Goal: Task Accomplishment & Management: Use online tool/utility

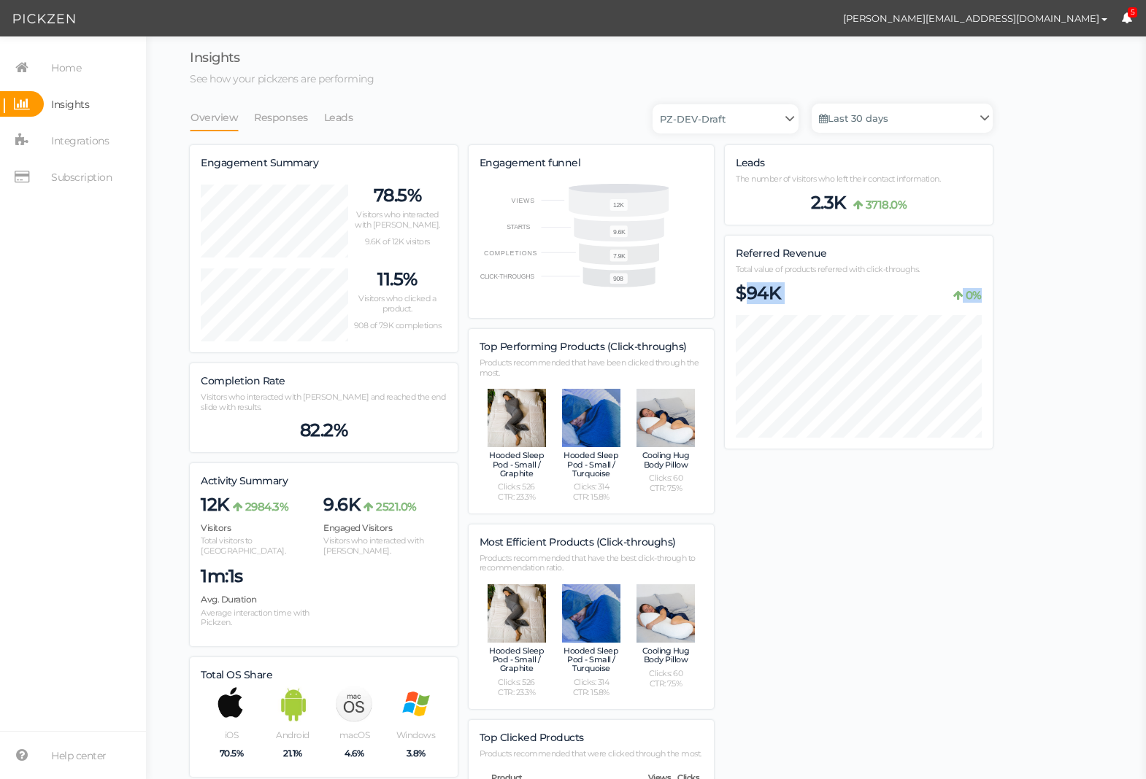
drag, startPoint x: 748, startPoint y: 298, endPoint x: 765, endPoint y: 314, distance: 22.7
click at [765, 314] on div "$94K 0%" at bounding box center [859, 359] width 246 height 155
click at [826, 294] on div "$94K 0%" at bounding box center [859, 293] width 246 height 22
click at [253, 115] on link "Responses" at bounding box center [280, 118] width 55 height 28
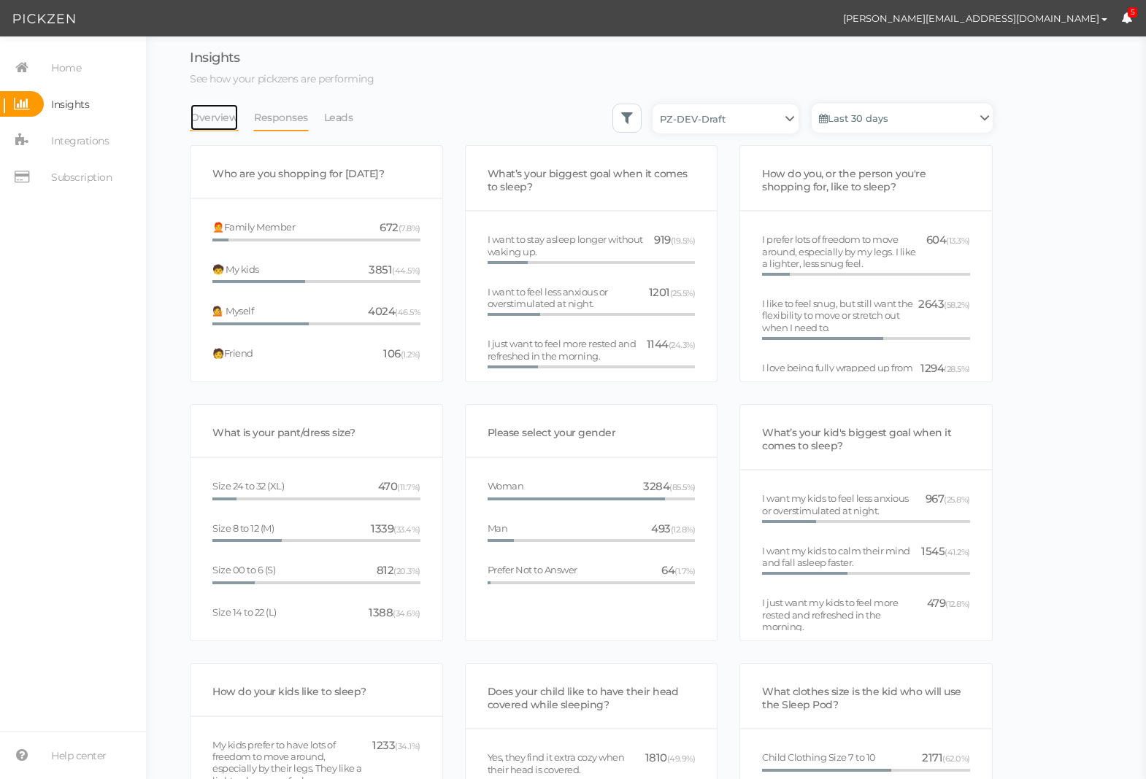
click at [215, 121] on link "Overview" at bounding box center [214, 118] width 49 height 28
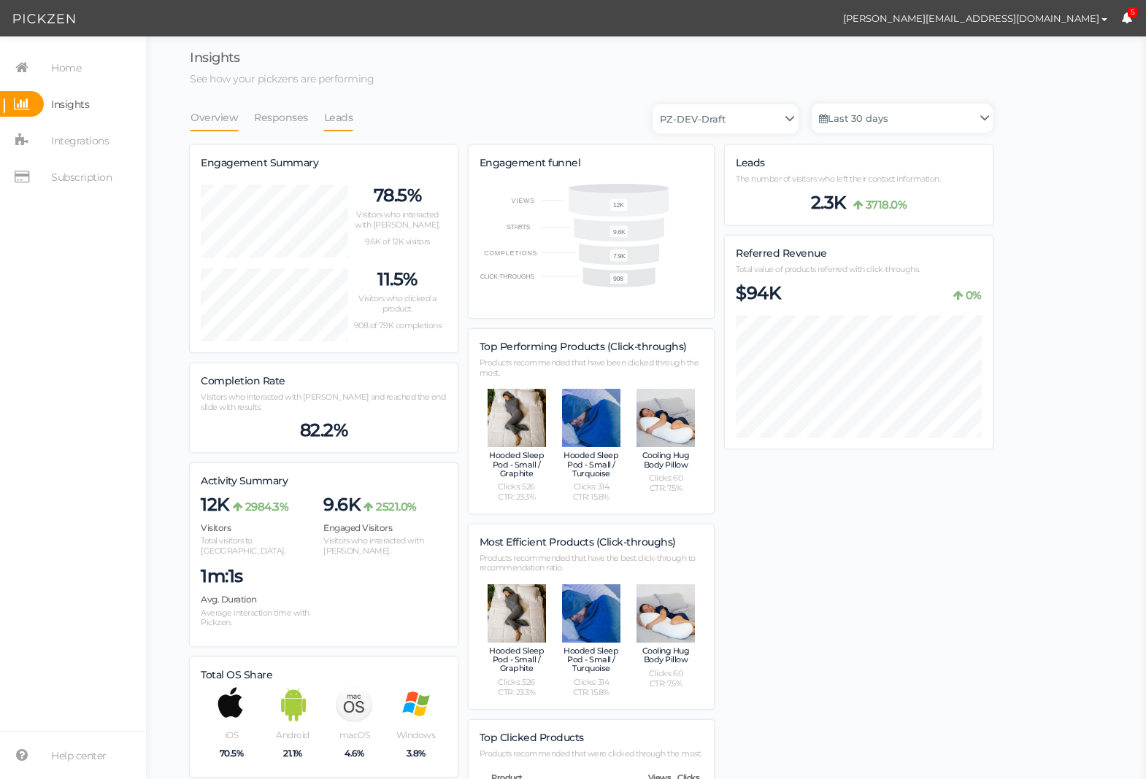
scroll to position [1036, 803]
click at [328, 120] on link "Leads" at bounding box center [338, 118] width 31 height 28
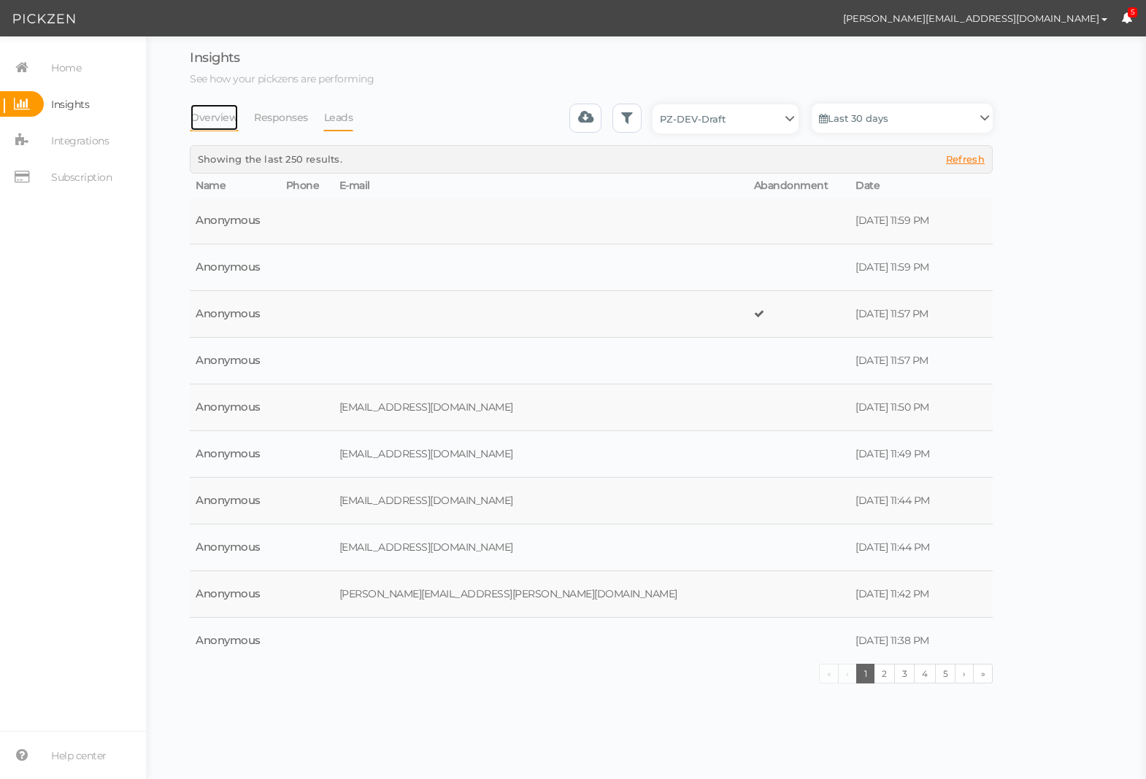
click at [206, 121] on link "Overview" at bounding box center [214, 118] width 49 height 28
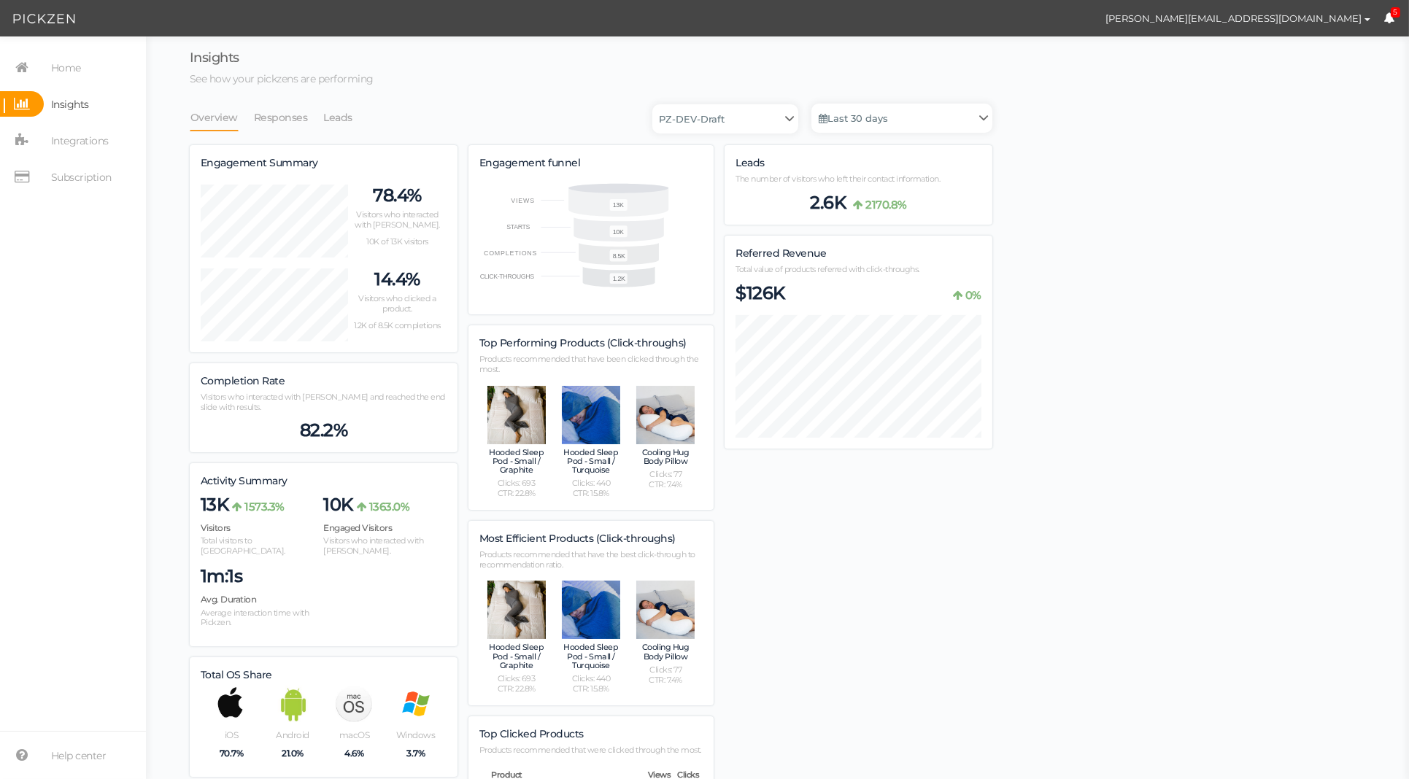
scroll to position [1036, 803]
click at [907, 113] on link "Last 30 days" at bounding box center [901, 118] width 181 height 29
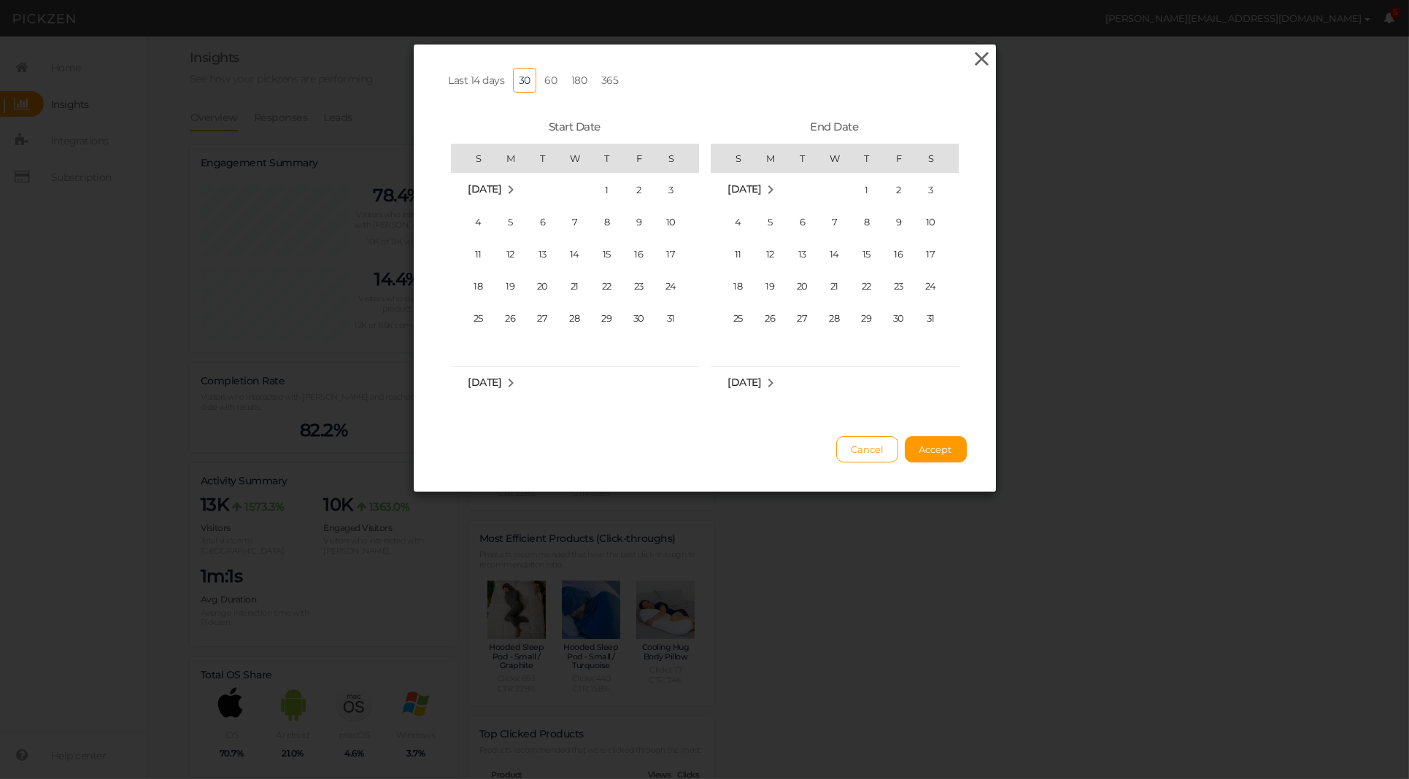
click at [983, 58] on icon at bounding box center [981, 59] width 21 height 22
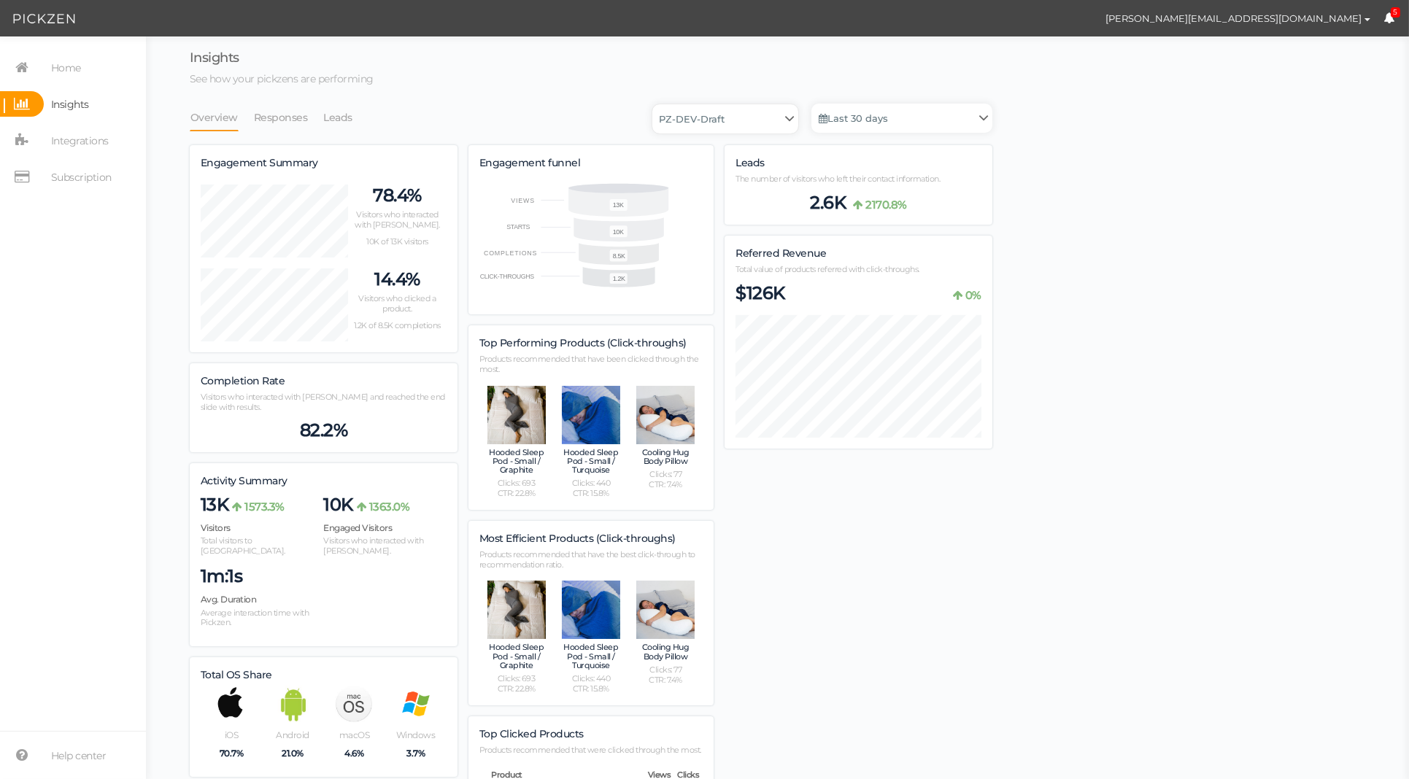
click at [770, 114] on select "PZ-DEV-Draft" at bounding box center [725, 118] width 146 height 29
click at [912, 113] on link "Last 30 days" at bounding box center [901, 118] width 181 height 29
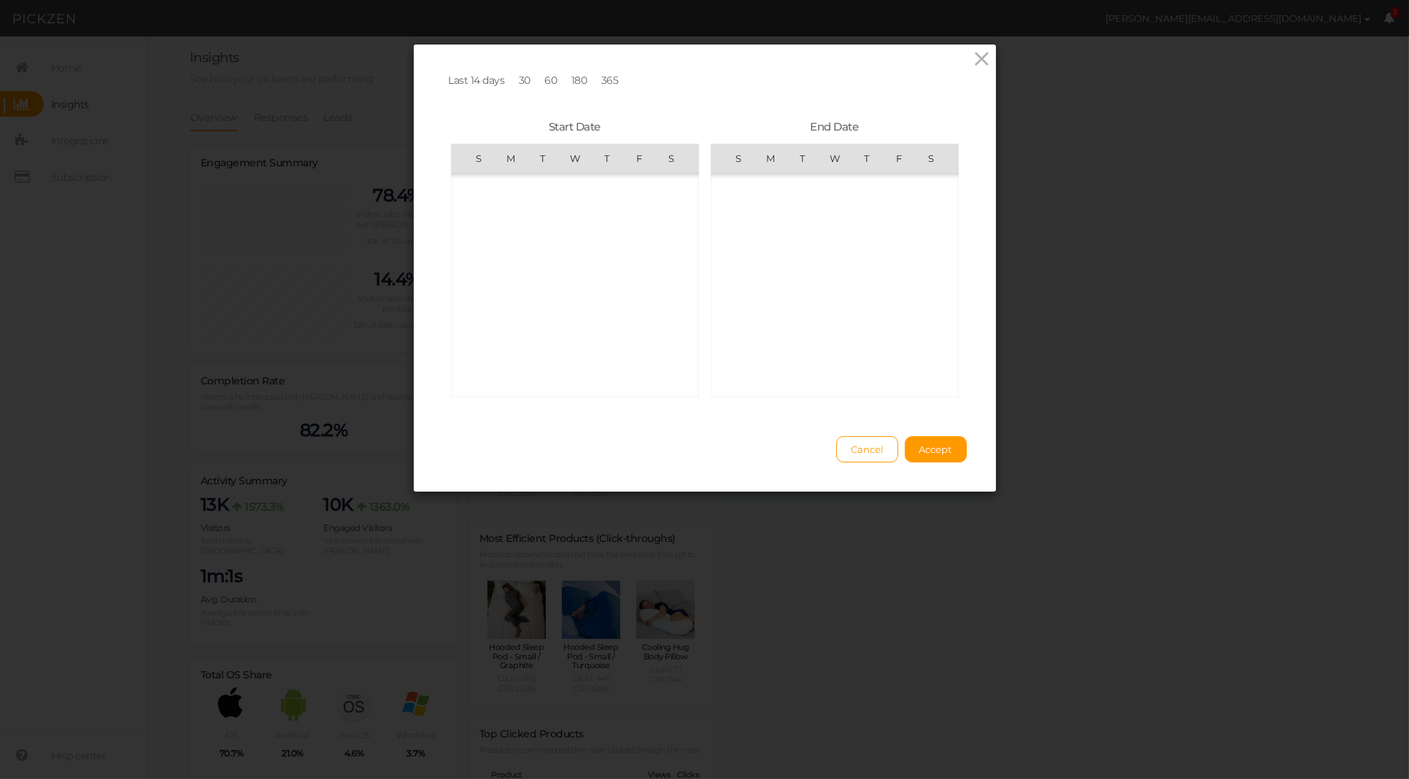
scroll to position [338027, 0]
click at [660, 251] on span "16" at bounding box center [671, 253] width 29 height 29
drag, startPoint x: 804, startPoint y: 283, endPoint x: 817, endPoint y: 291, distance: 14.8
click at [807, 284] on span "16" at bounding box center [802, 285] width 29 height 29
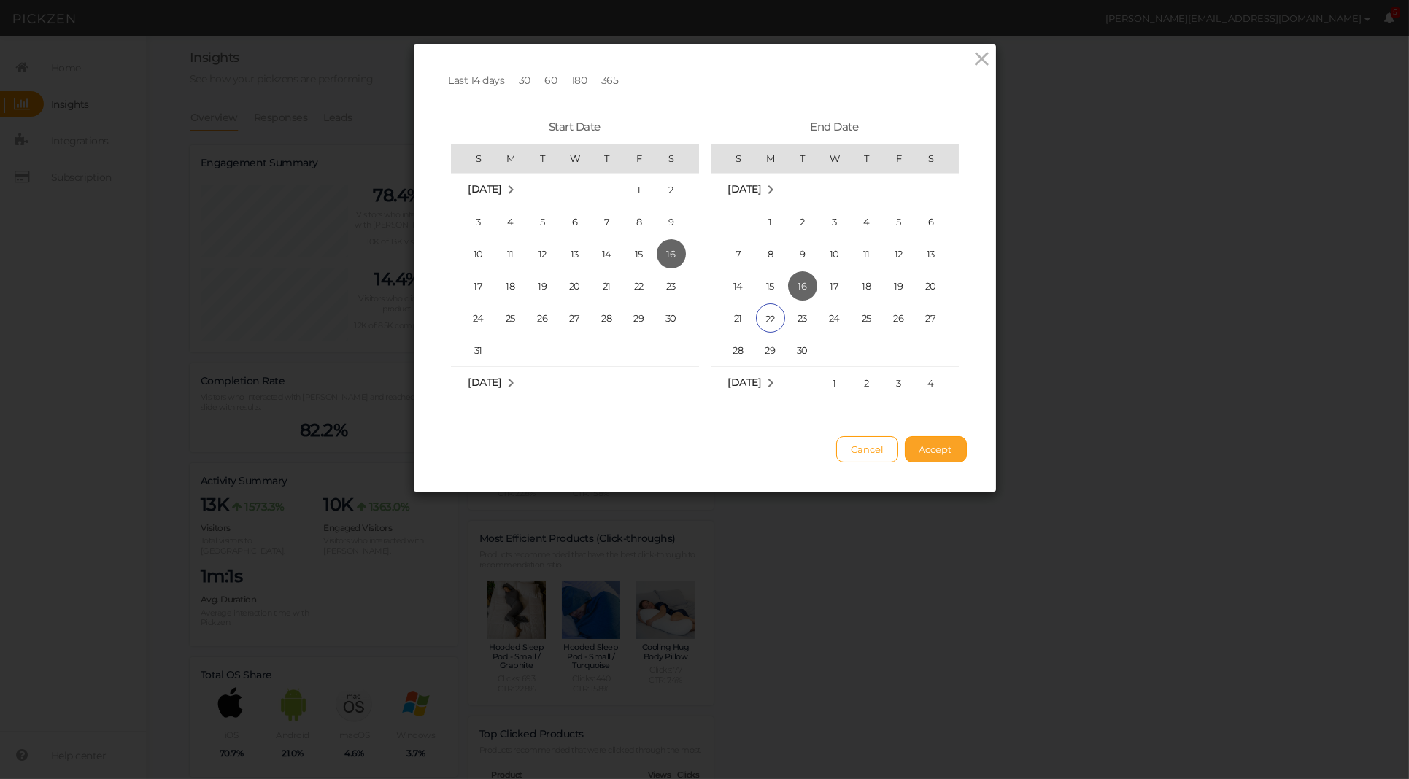
click at [953, 453] on button "Accept" at bounding box center [936, 449] width 62 height 26
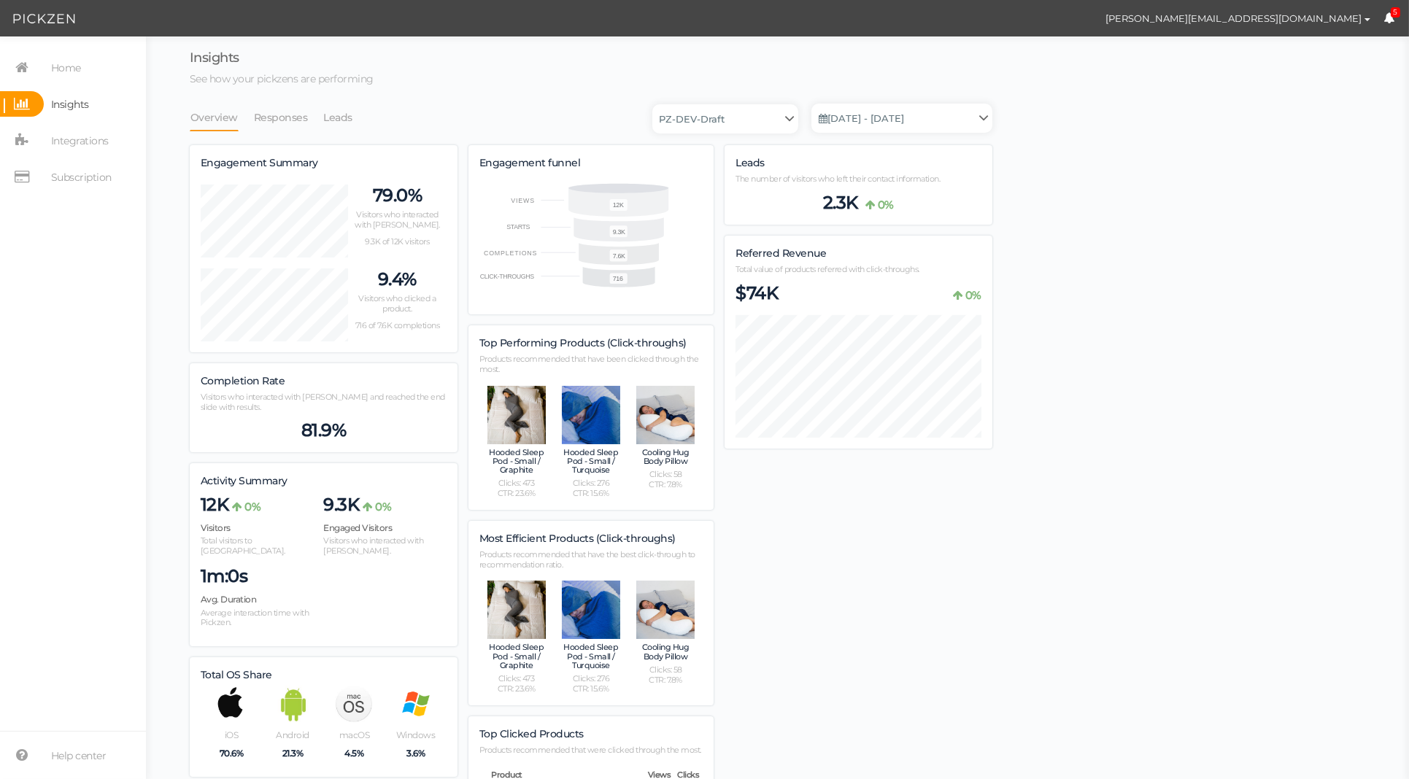
scroll to position [1036, 803]
click at [936, 122] on link "Aug. 16, 2025 - Sep. 16, 2025" at bounding box center [901, 118] width 181 height 29
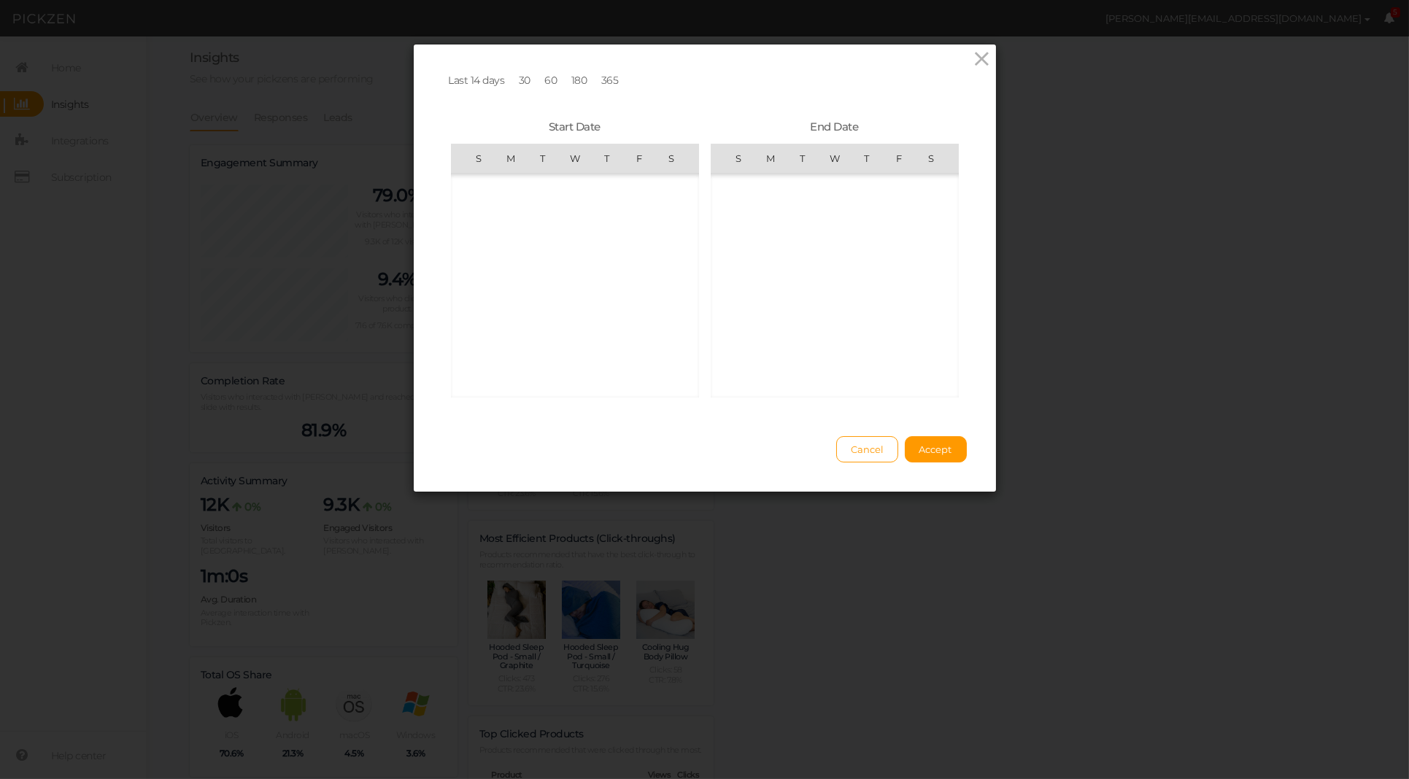
scroll to position [338027, 0]
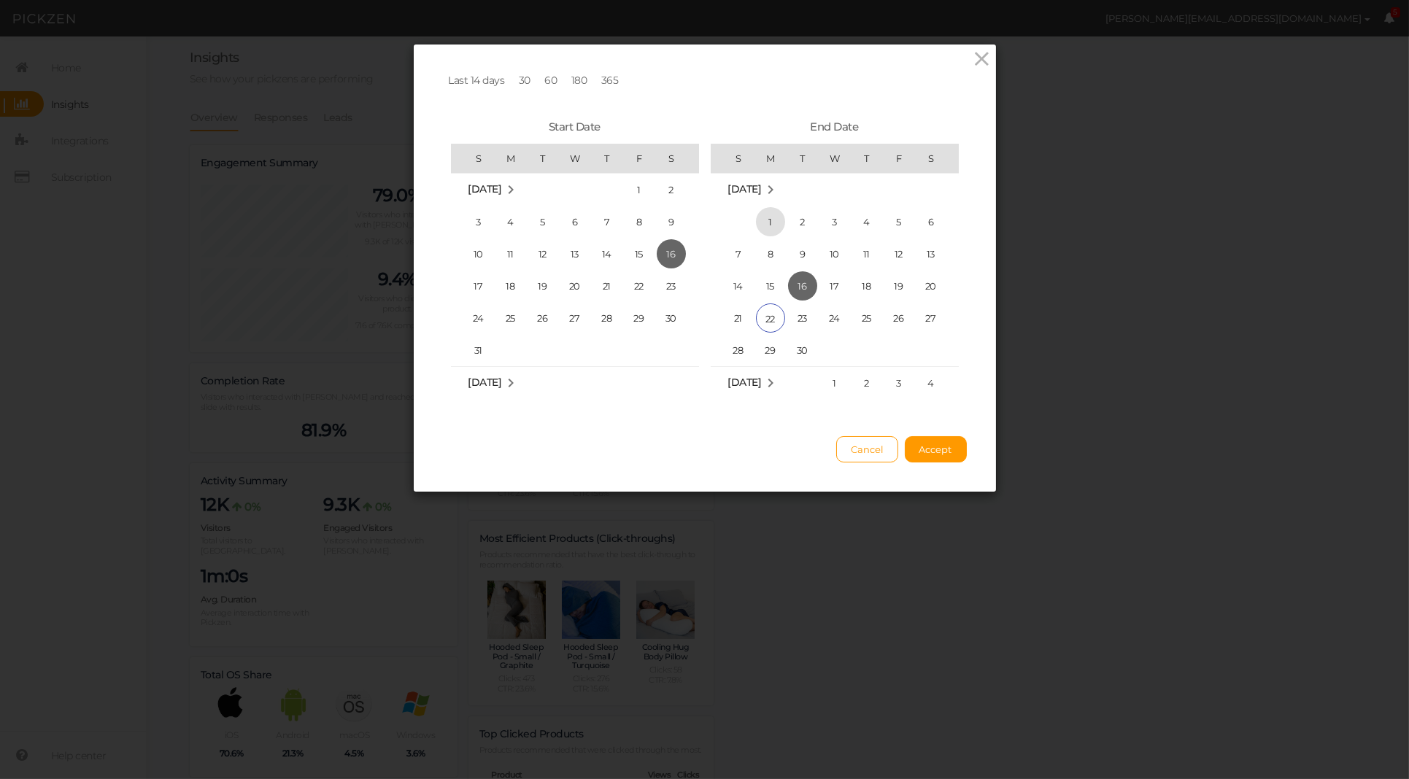
click at [770, 223] on span "1" at bounding box center [770, 221] width 29 height 29
drag, startPoint x: 777, startPoint y: 322, endPoint x: 903, endPoint y: 399, distance: 147.4
click at [778, 322] on span "22" at bounding box center [770, 318] width 29 height 29
click at [764, 215] on span "1" at bounding box center [770, 221] width 29 height 29
click at [502, 381] on span "Sep 2025" at bounding box center [485, 382] width 34 height 13
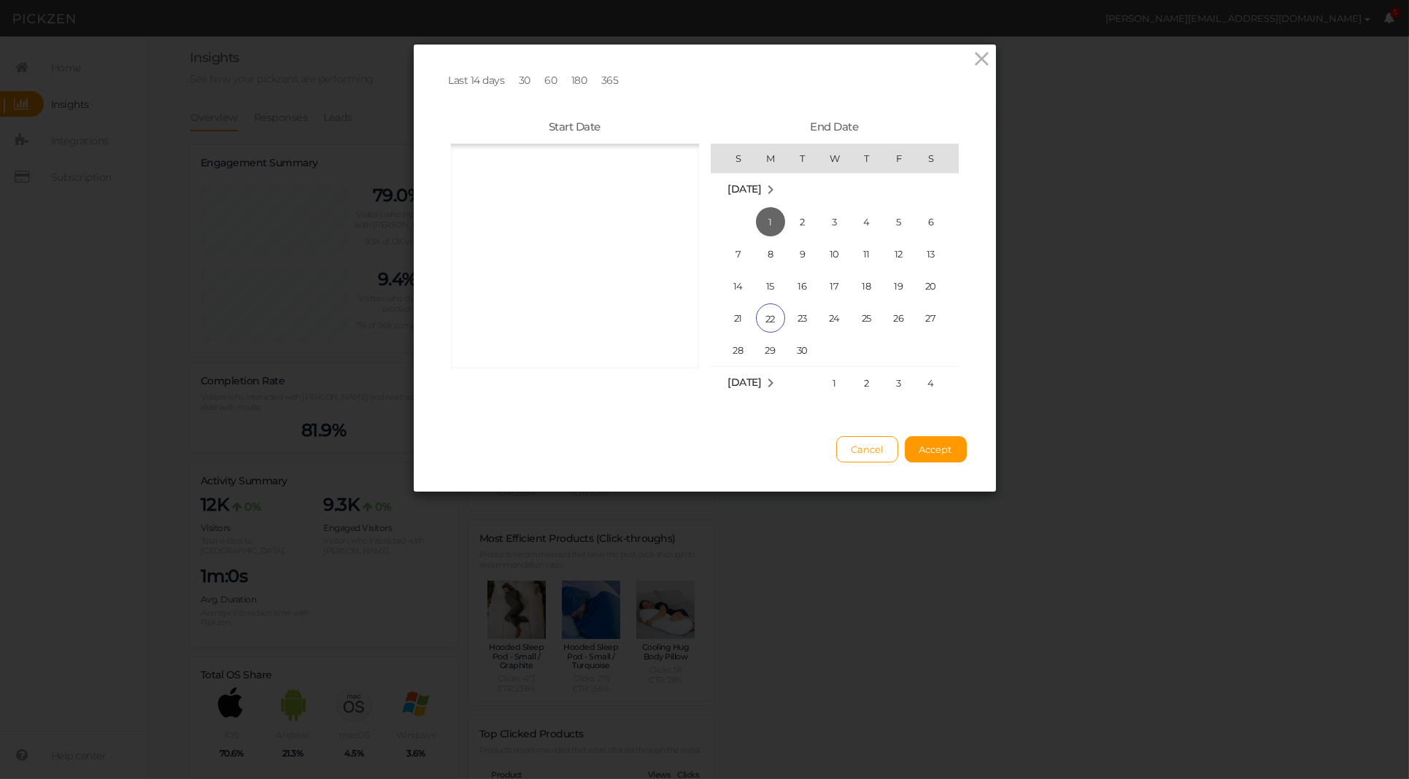
scroll to position [9311, 0]
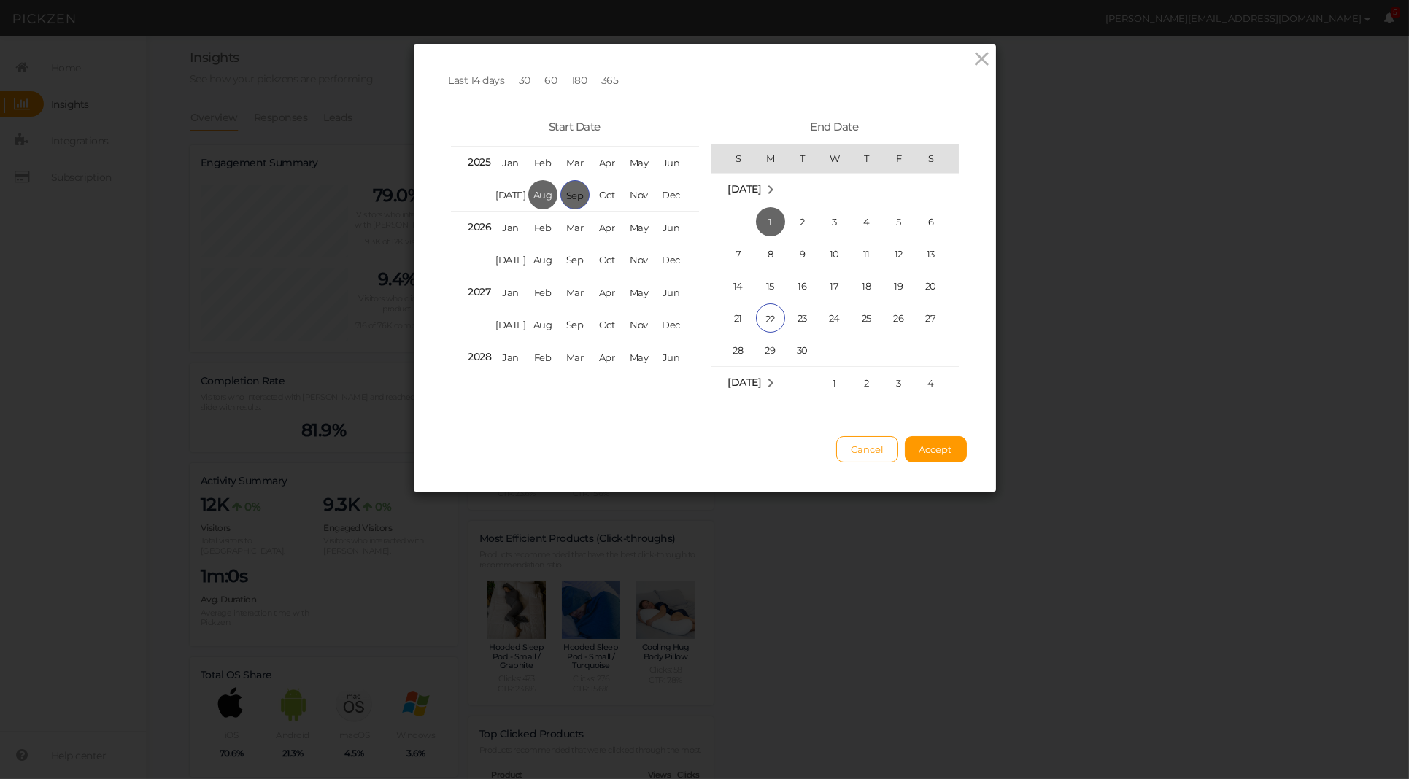
click at [573, 195] on span "Sep" at bounding box center [574, 194] width 29 height 29
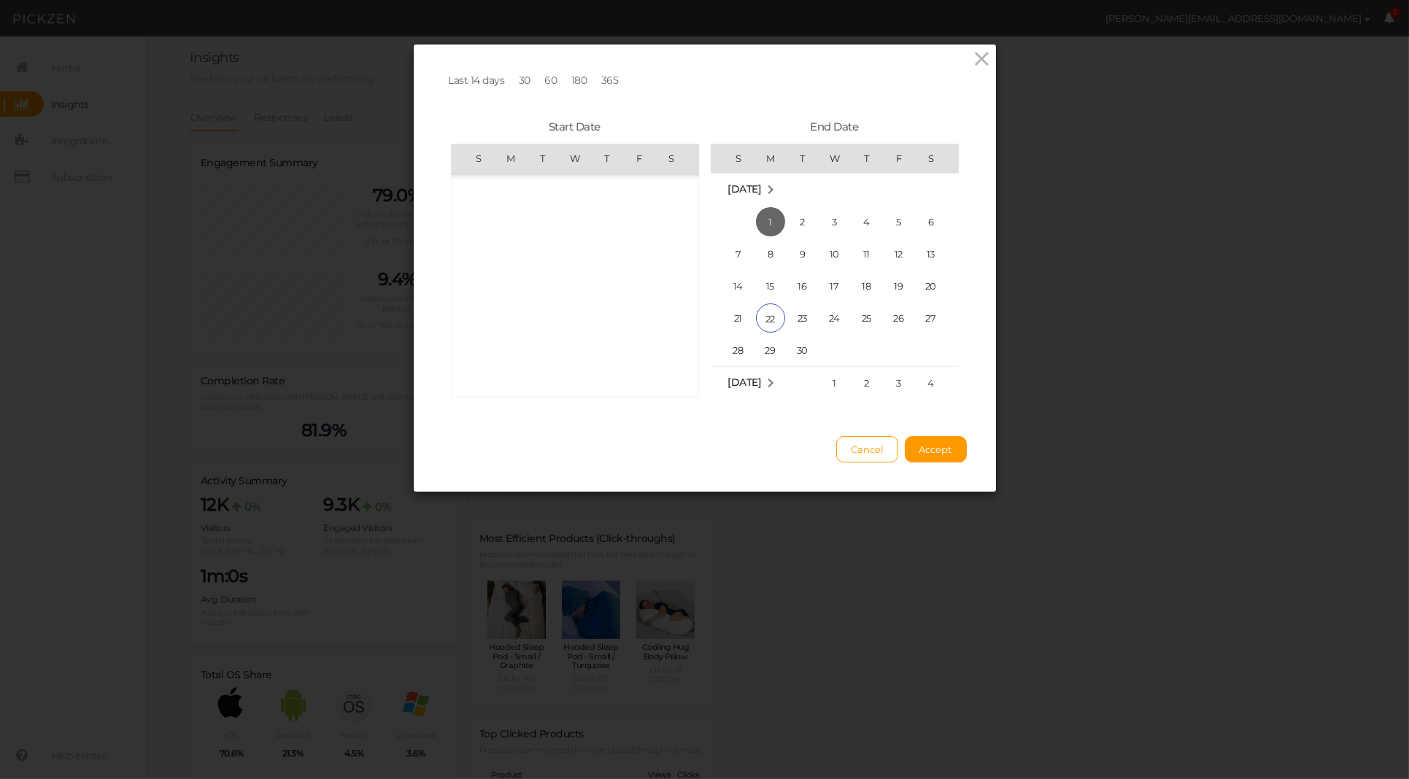
scroll to position [338027, 0]
click at [503, 221] on span "1" at bounding box center [510, 221] width 29 height 29
click at [775, 315] on span "22" at bounding box center [770, 318] width 29 height 29
click at [939, 455] on span "Accept" at bounding box center [935, 450] width 33 height 12
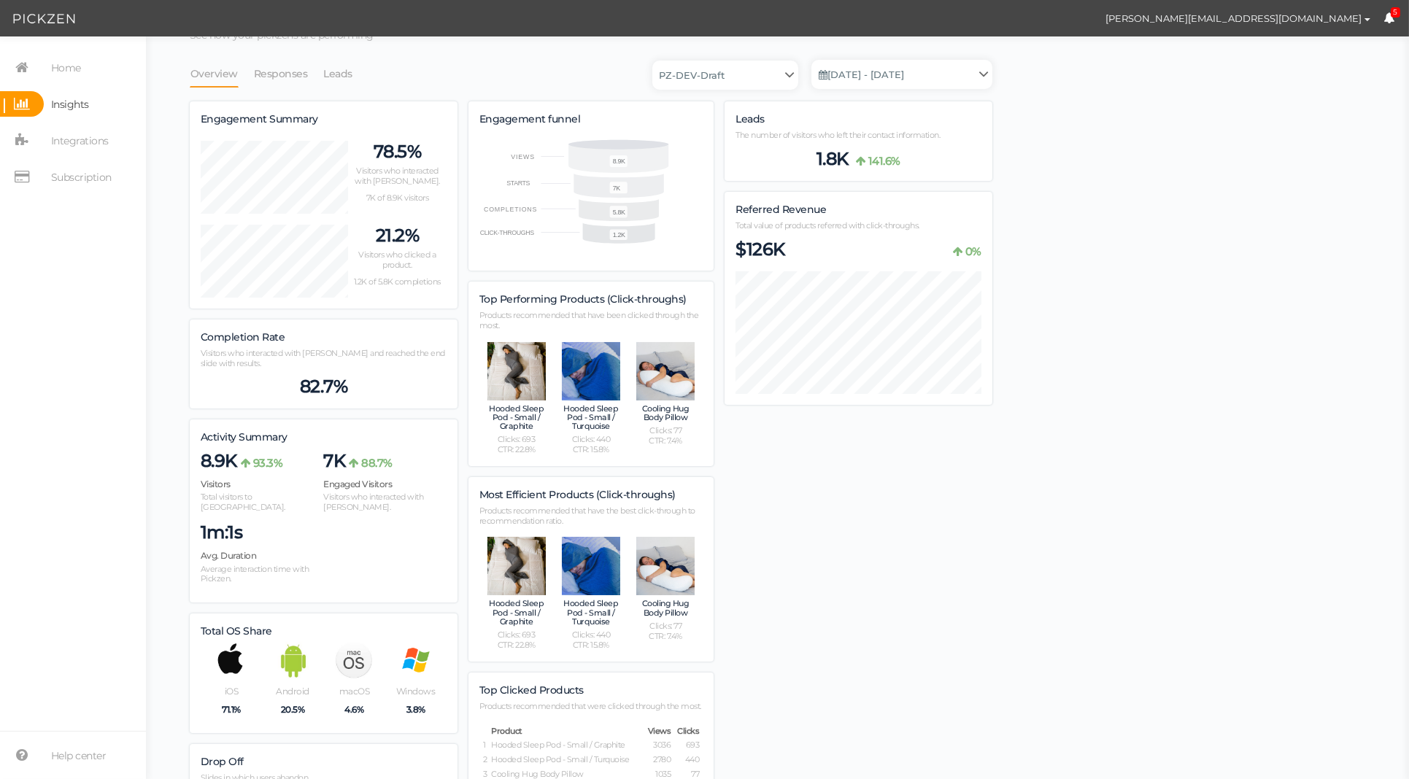
scroll to position [0, 0]
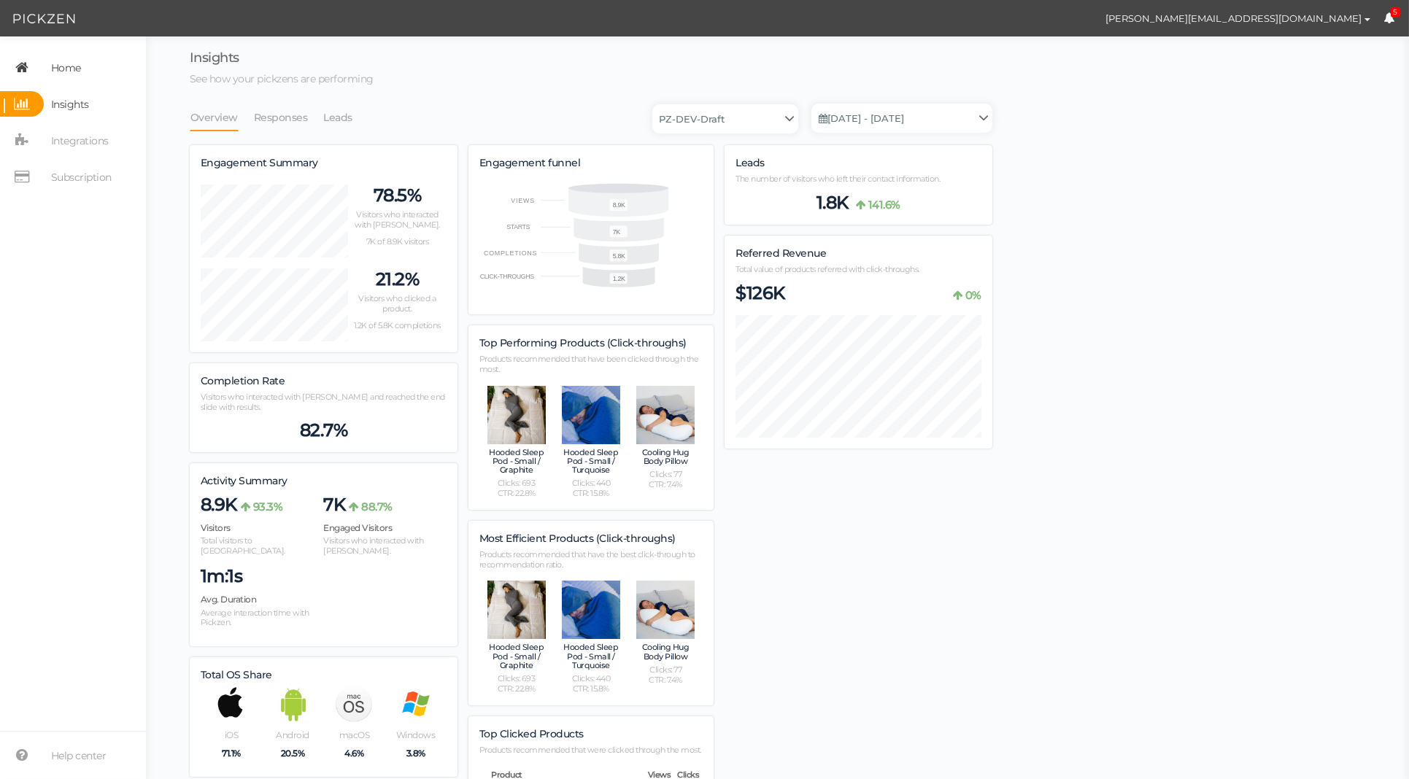
click at [58, 67] on span "Home" at bounding box center [66, 67] width 30 height 23
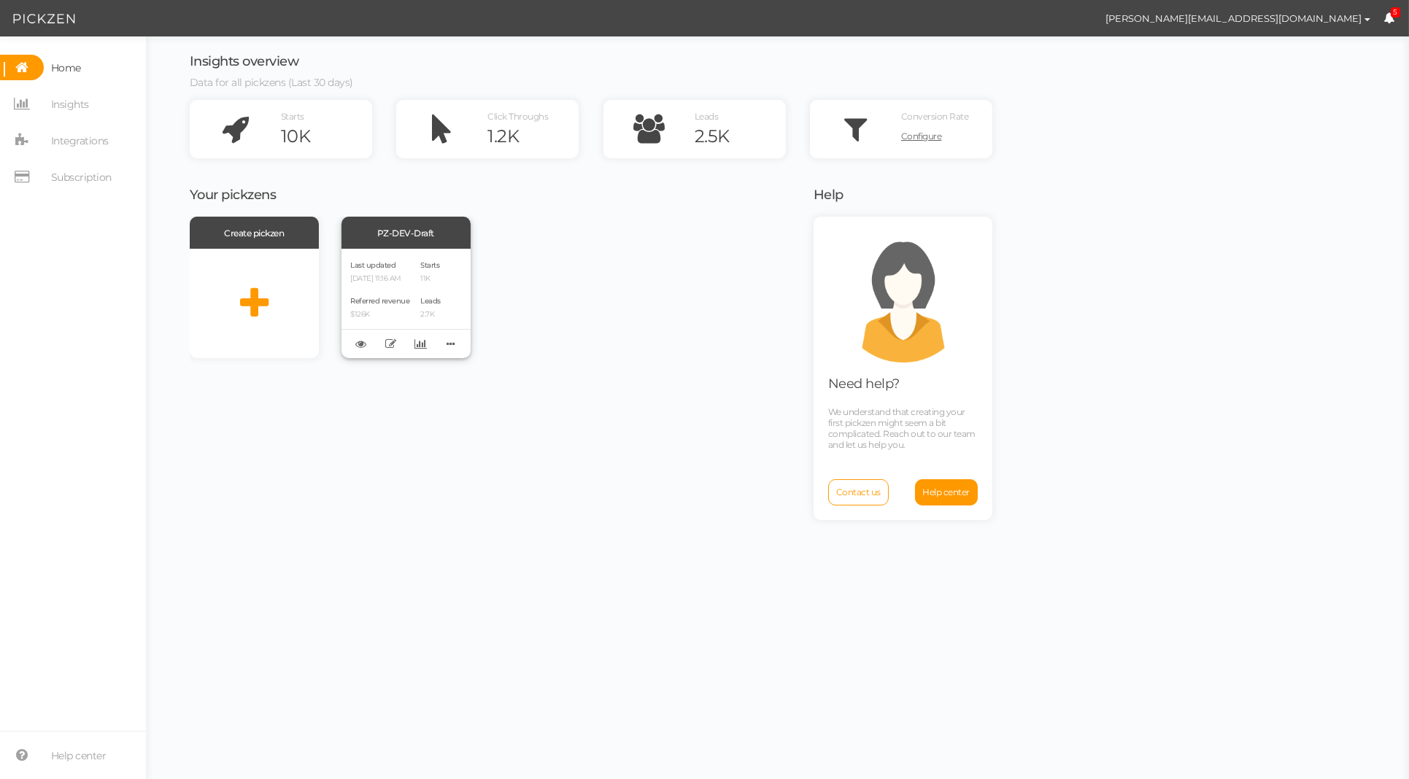
click at [410, 234] on div "PZ-DEV-Draft" at bounding box center [406, 233] width 129 height 32
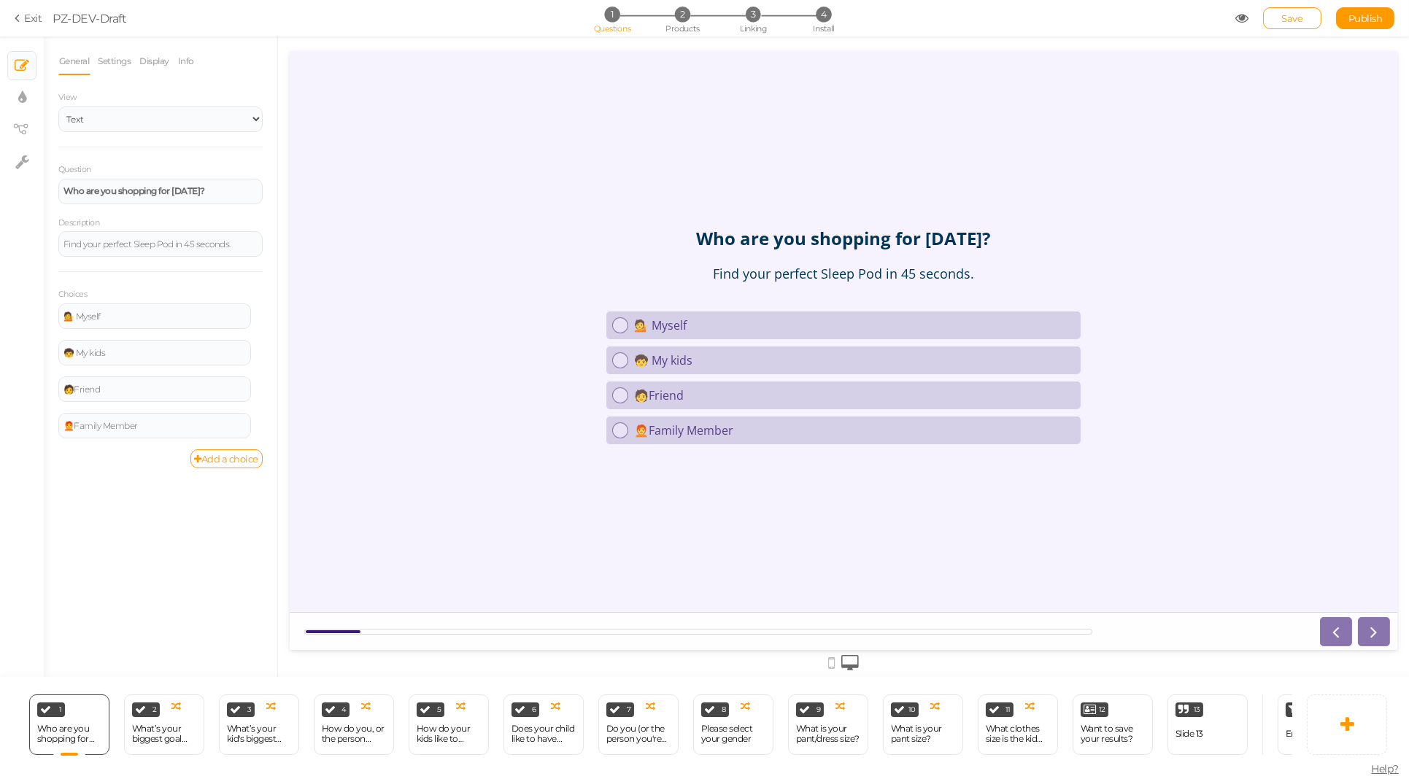
scroll to position [0, 73]
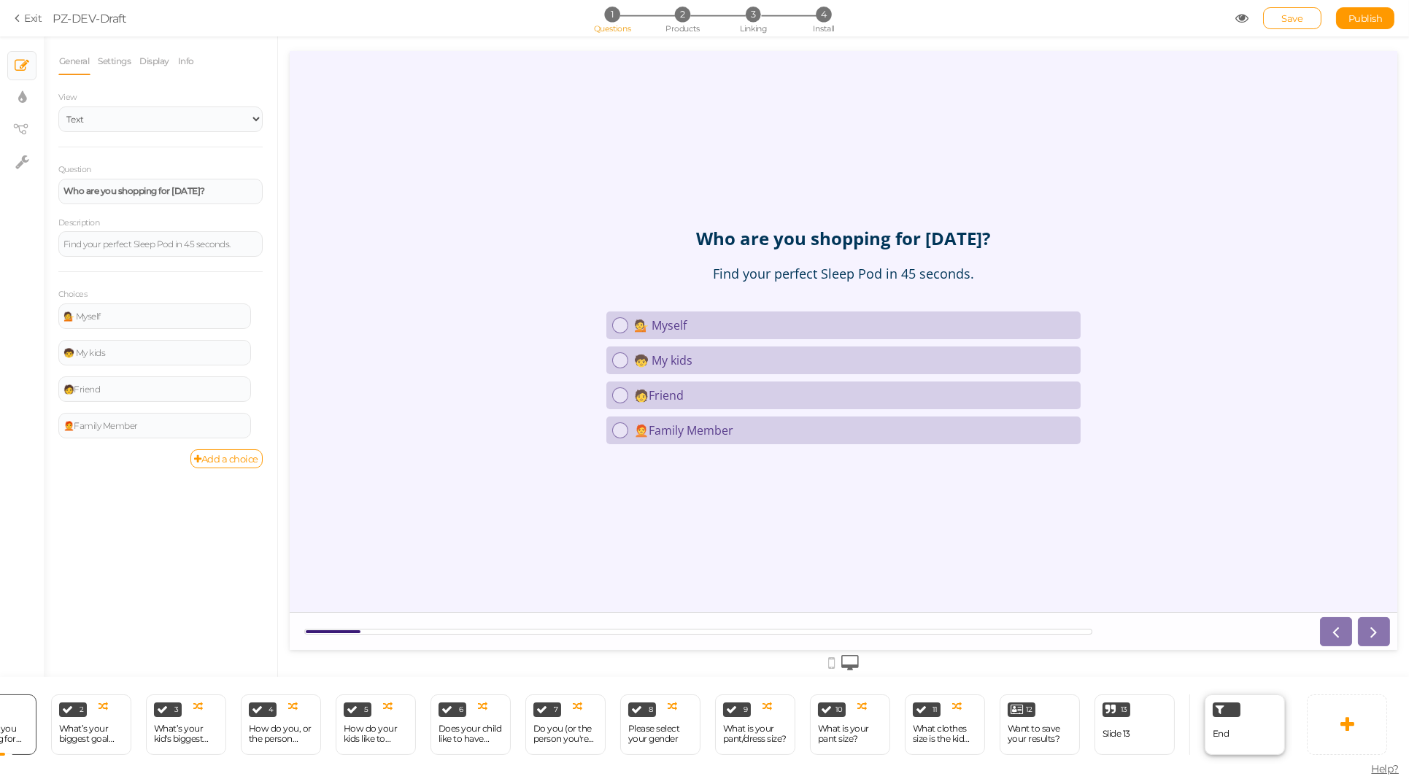
click at [1228, 717] on div at bounding box center [1227, 710] width 28 height 15
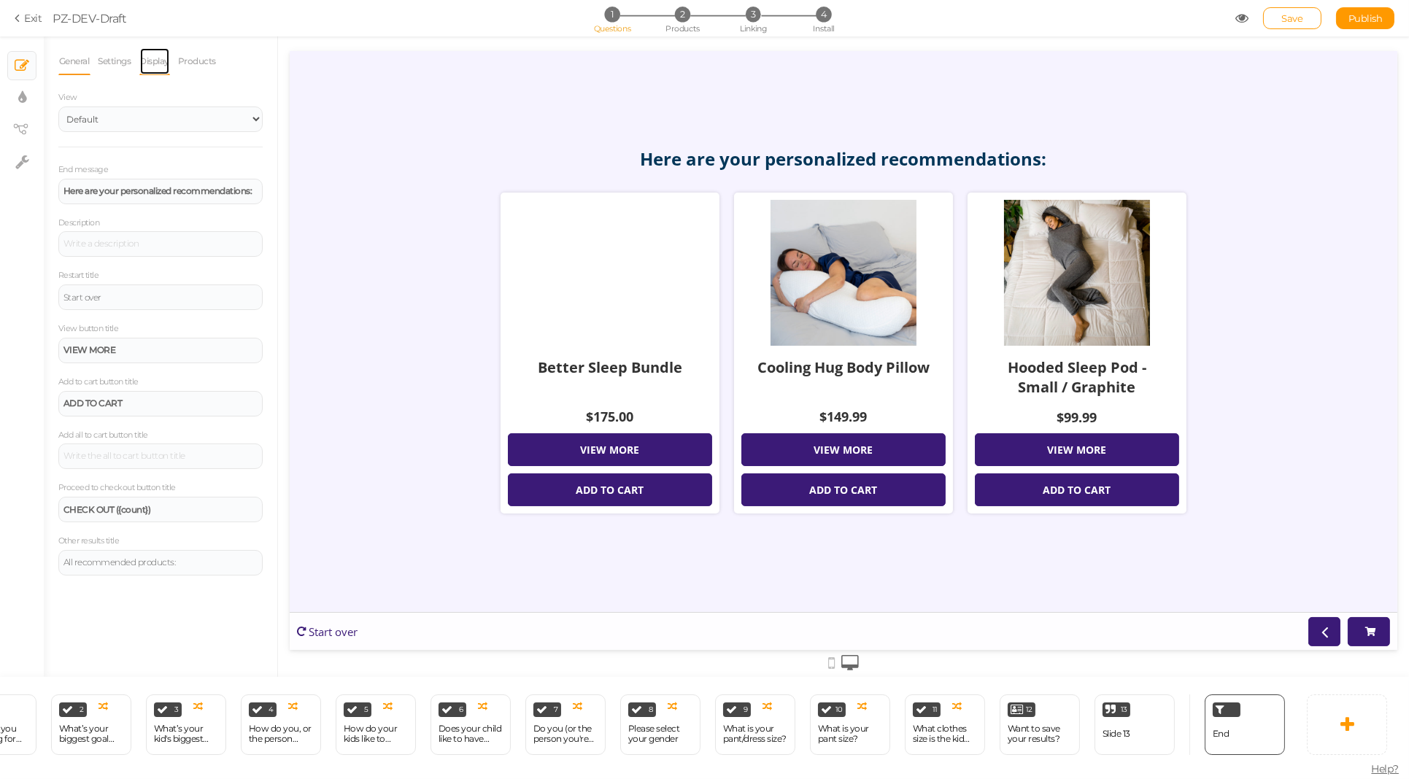
click at [153, 66] on link "Display" at bounding box center [154, 61] width 31 height 28
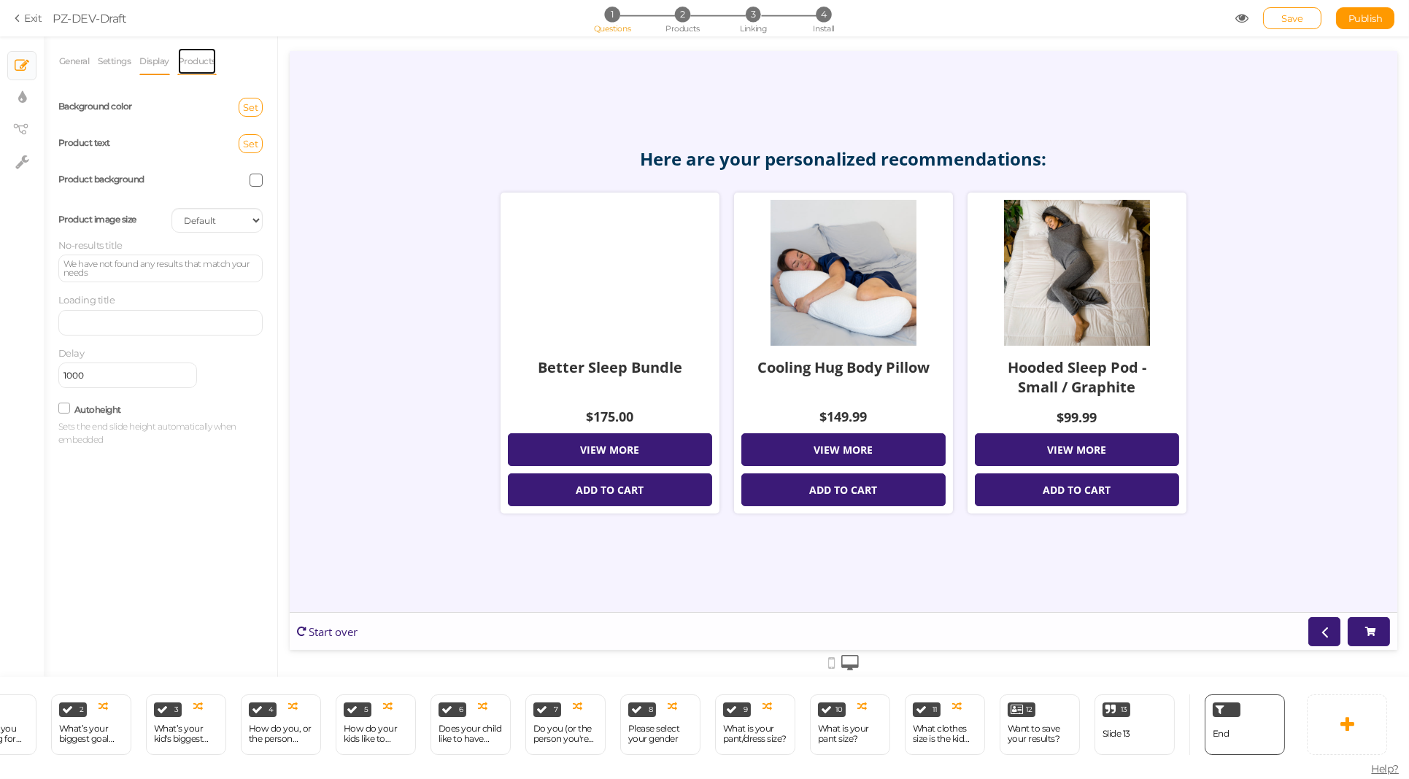
click at [185, 50] on link "Products" at bounding box center [196, 61] width 39 height 28
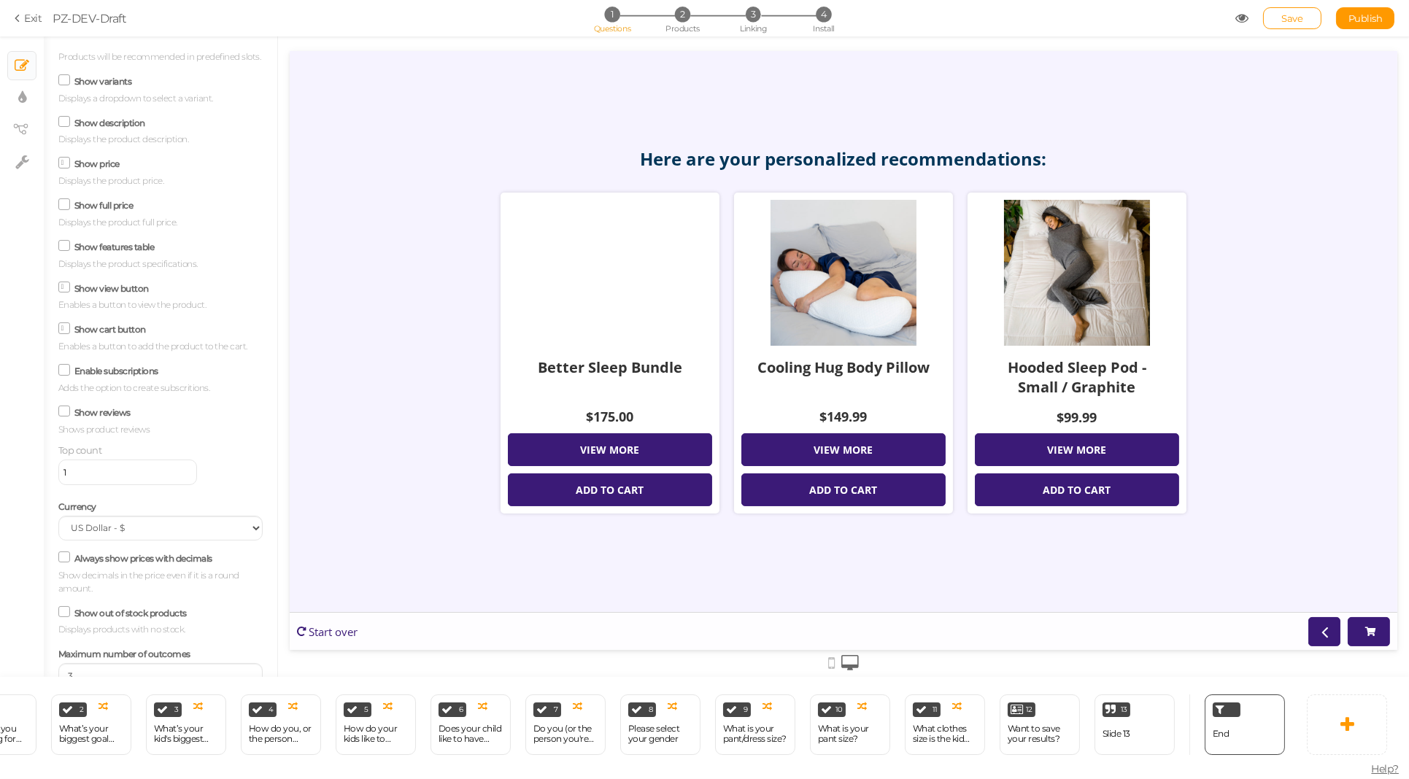
scroll to position [103, 0]
click at [67, 243] on span at bounding box center [64, 247] width 12 height 12
click at [0, 0] on input "Show view button" at bounding box center [0, 0] width 0 height 0
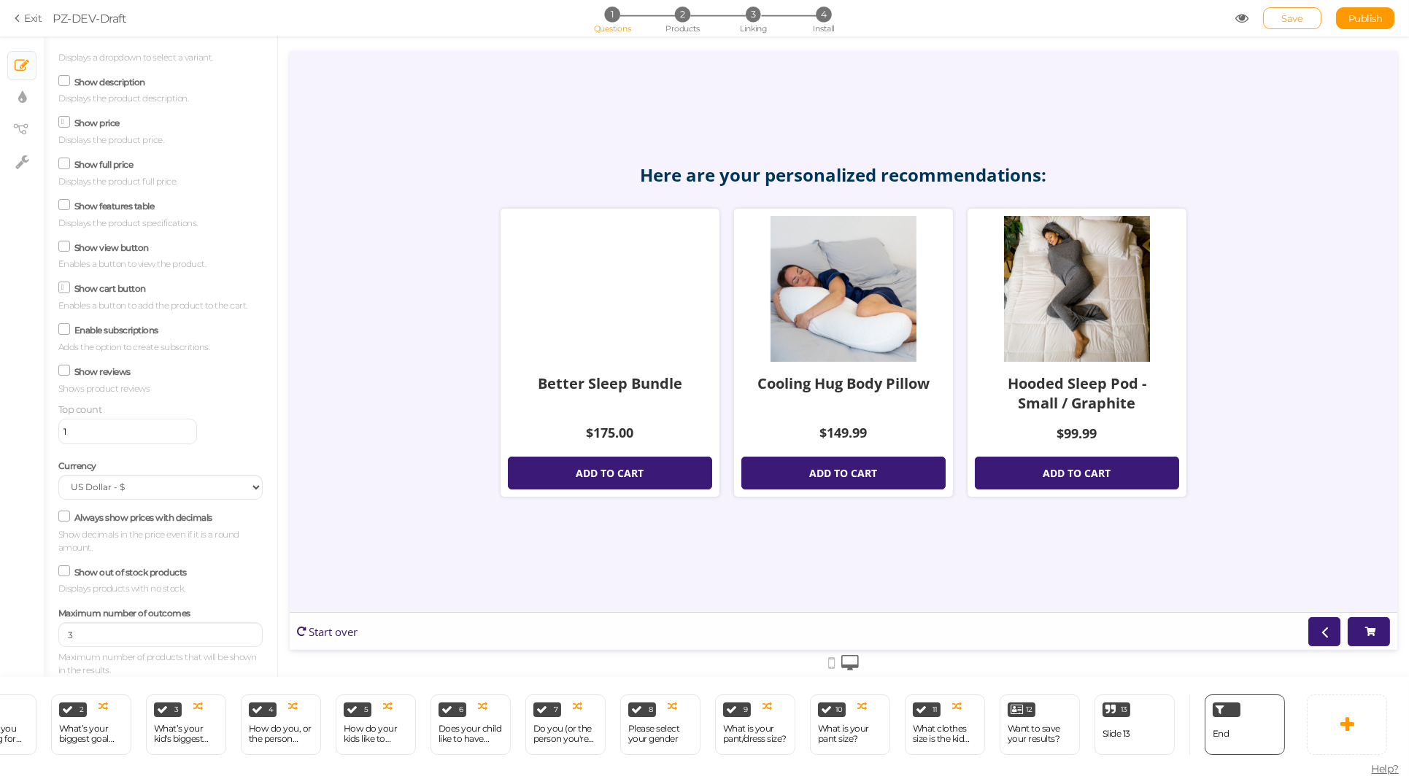
click at [1296, 23] on span "Save" at bounding box center [1292, 18] width 21 height 12
click at [1362, 23] on span "Publish" at bounding box center [1366, 18] width 34 height 12
